Goal: Task Accomplishment & Management: Use online tool/utility

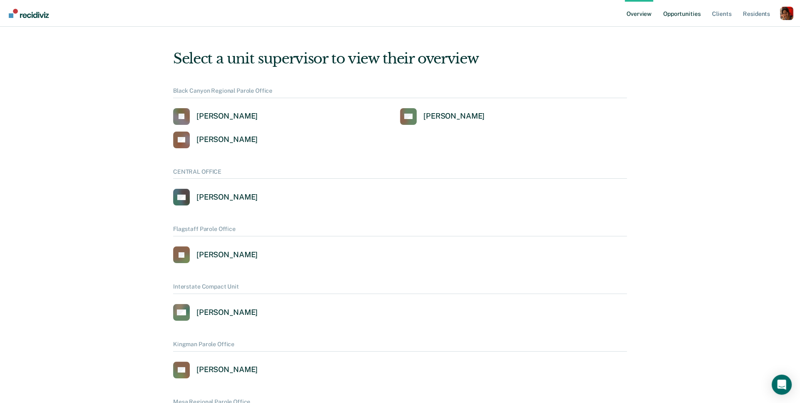
click at [688, 19] on link "Opportunities" at bounding box center [682, 13] width 40 height 27
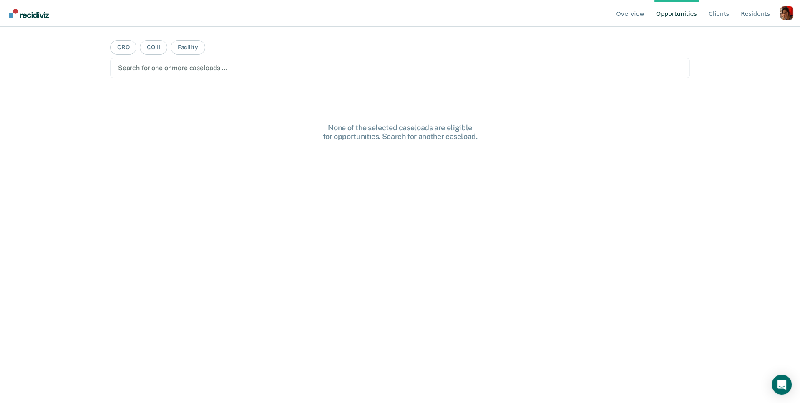
click at [786, 14] on div "Profile dropdown button" at bounding box center [786, 12] width 13 height 13
click at [749, 36] on link "Profile" at bounding box center [754, 38] width 54 height 7
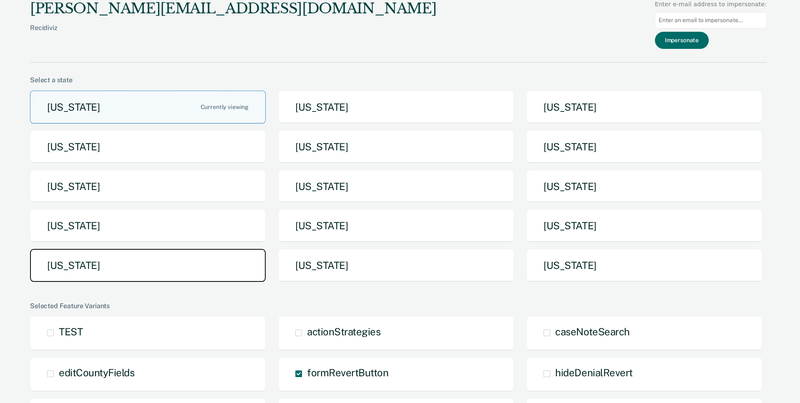
click at [228, 260] on button "[US_STATE]" at bounding box center [148, 265] width 236 height 33
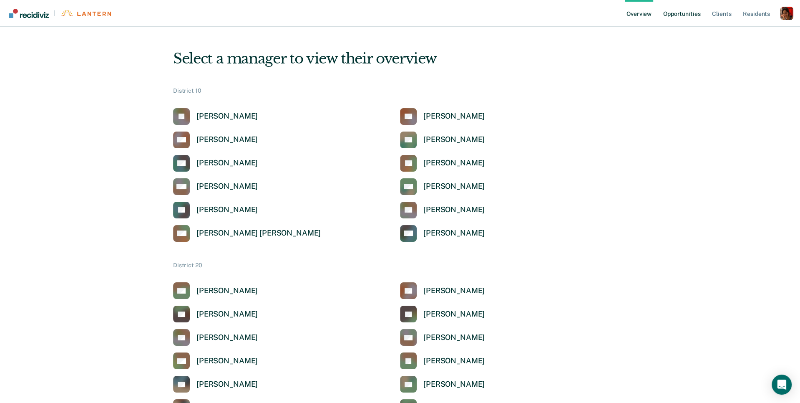
click at [668, 10] on link "Opportunities" at bounding box center [682, 13] width 40 height 27
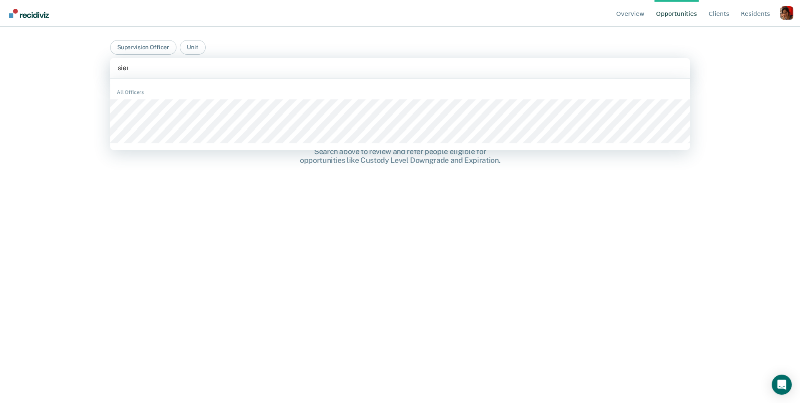
type input "sierr"
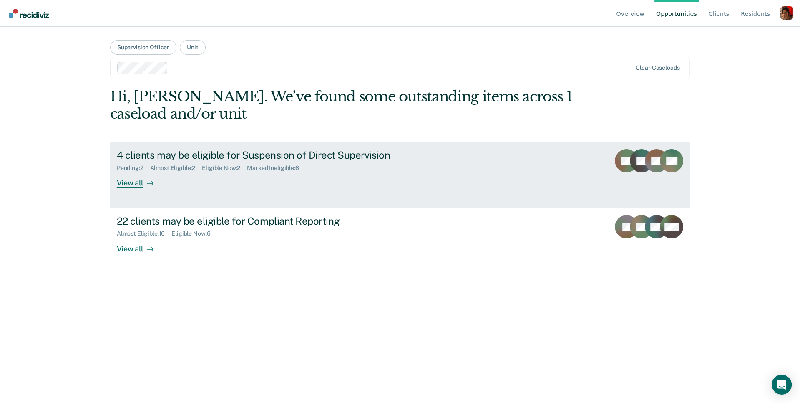
click at [136, 180] on div "View all" at bounding box center [140, 180] width 47 height 16
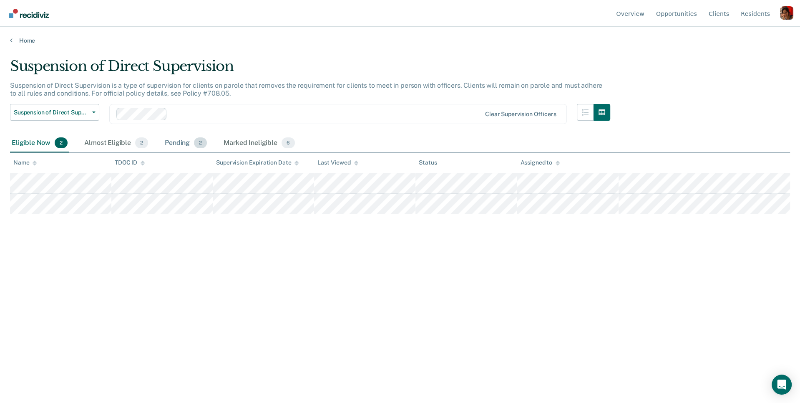
click at [180, 141] on div "Pending 2" at bounding box center [185, 143] width 45 height 18
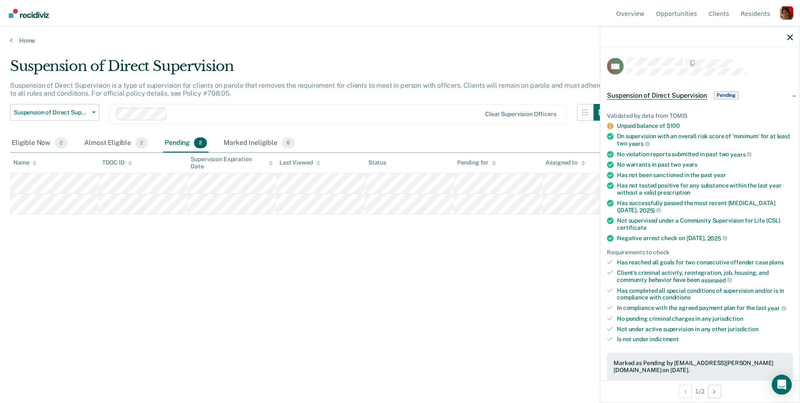
click at [209, 216] on div "Suspension of Direct Supervision Suspension of Direct Supervision is a type of …" at bounding box center [400, 199] width 780 height 283
